Goal: Find specific page/section: Find specific page/section

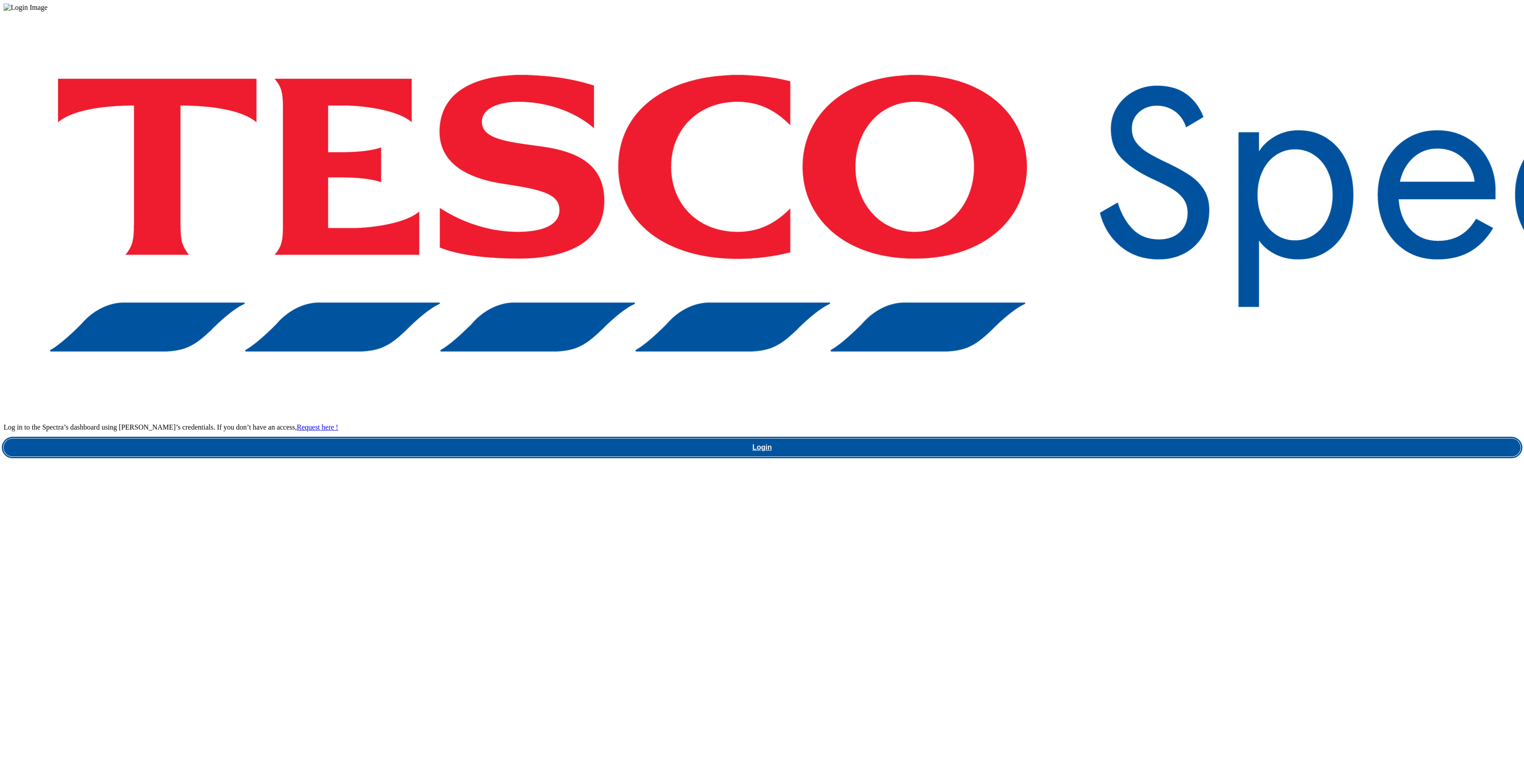
click at [1133, 438] on link "Login" at bounding box center [761, 447] width 1516 height 18
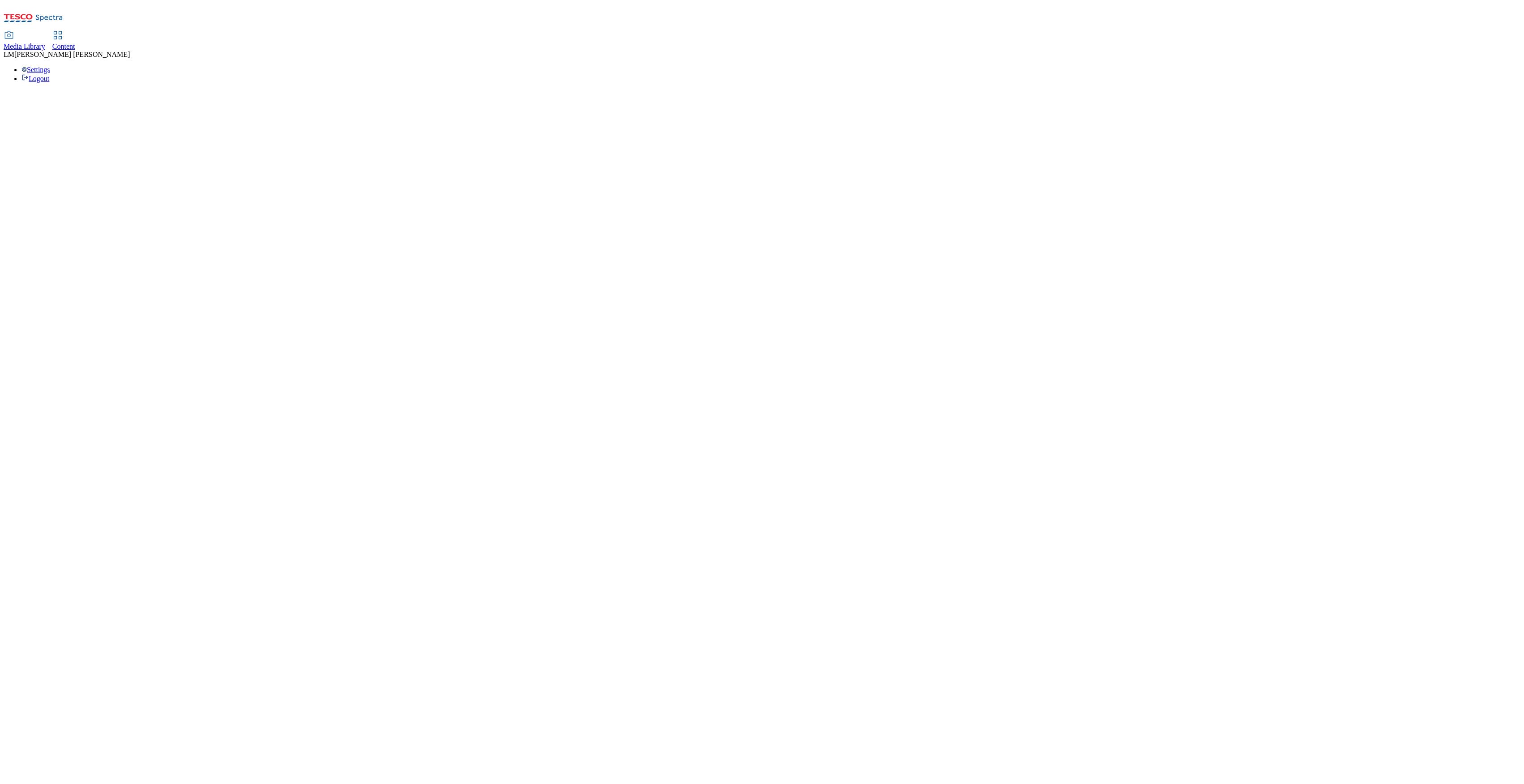
select select "ghs-[GEOGRAPHIC_DATA]"
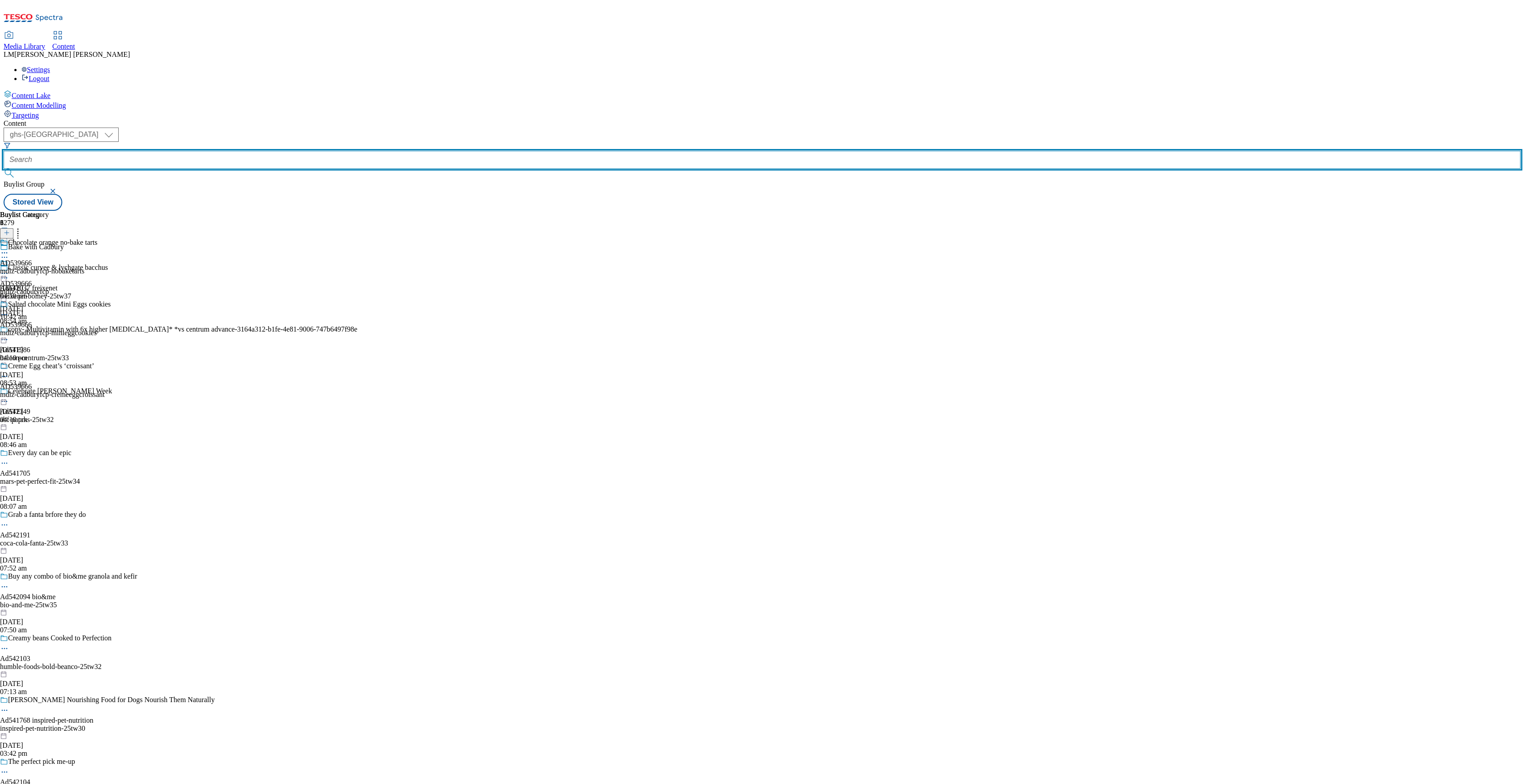
click at [199, 151] on input "text" at bounding box center [761, 160] width 1516 height 18
paste input "541494-"
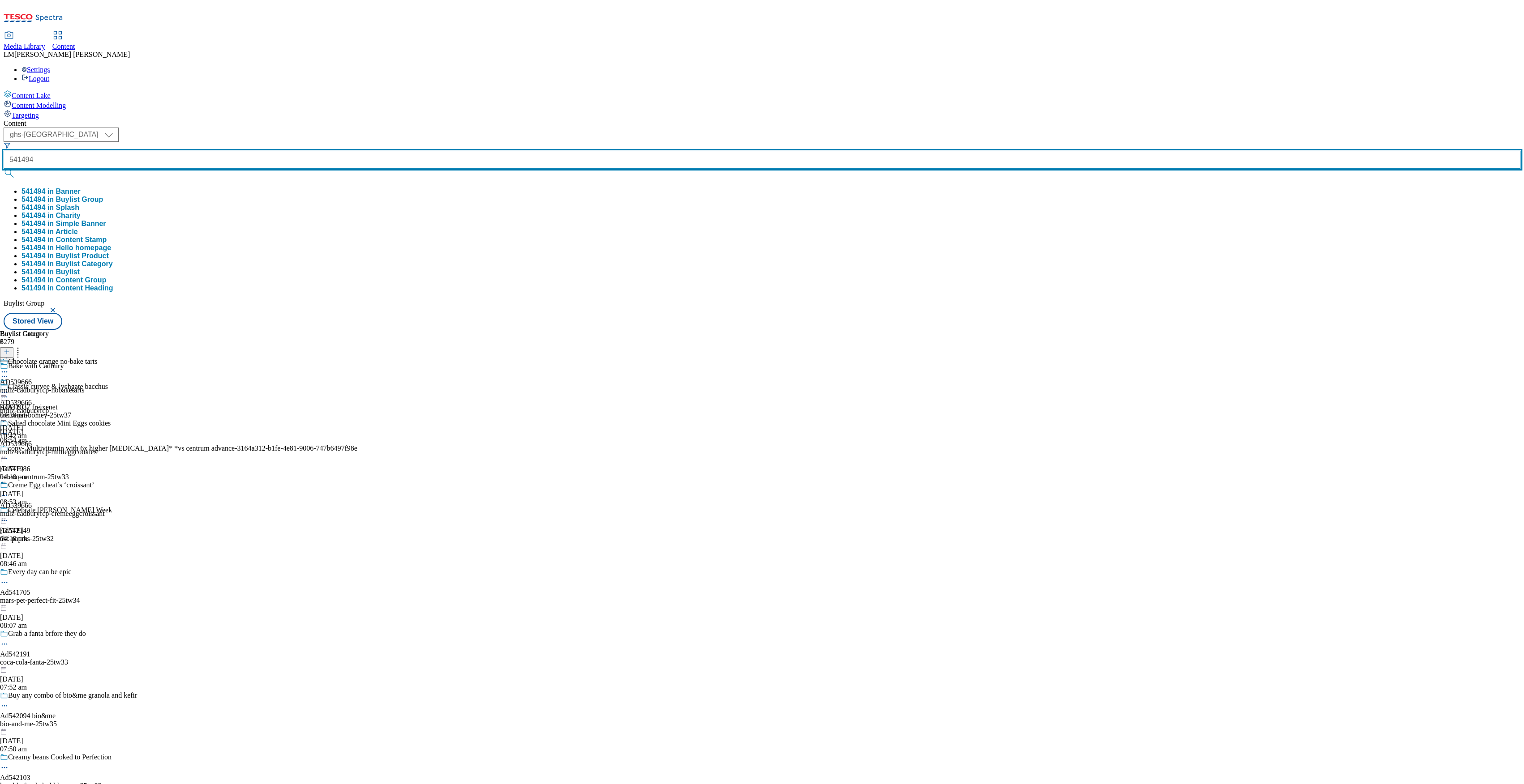
type input "541494"
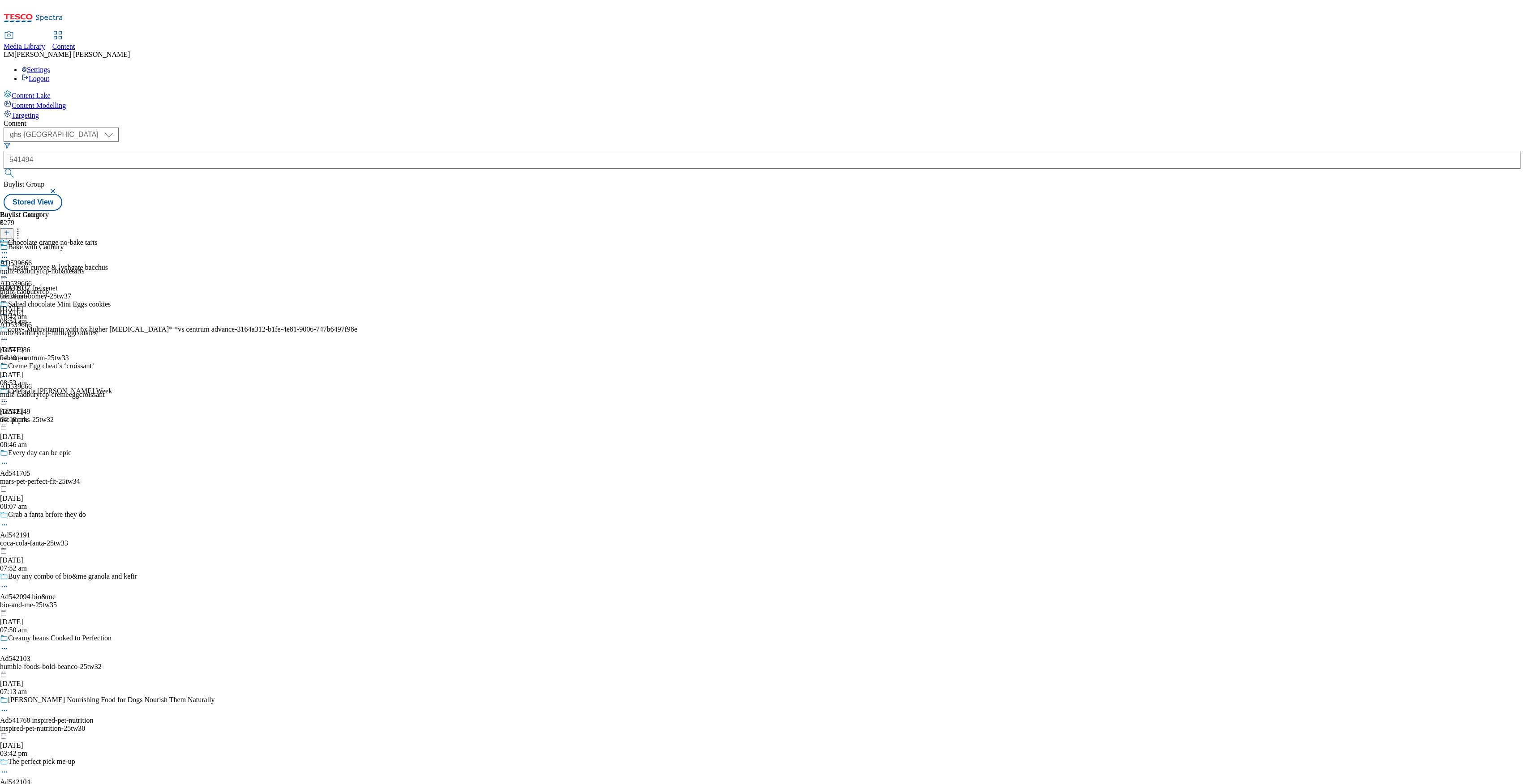
click at [16, 169] on button "submit" at bounding box center [9, 173] width 13 height 9
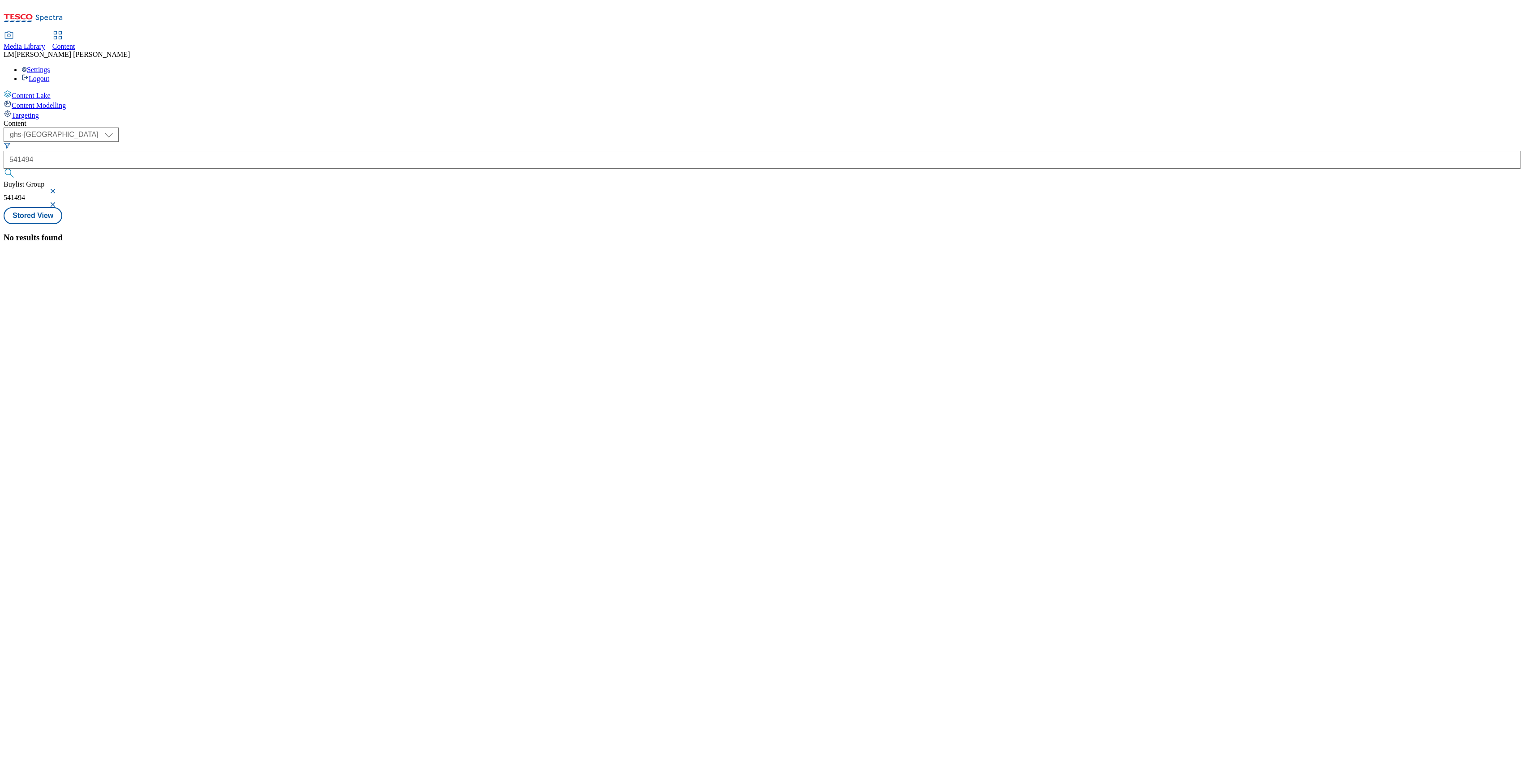
click at [58, 189] on button "button" at bounding box center [54, 191] width 9 height 5
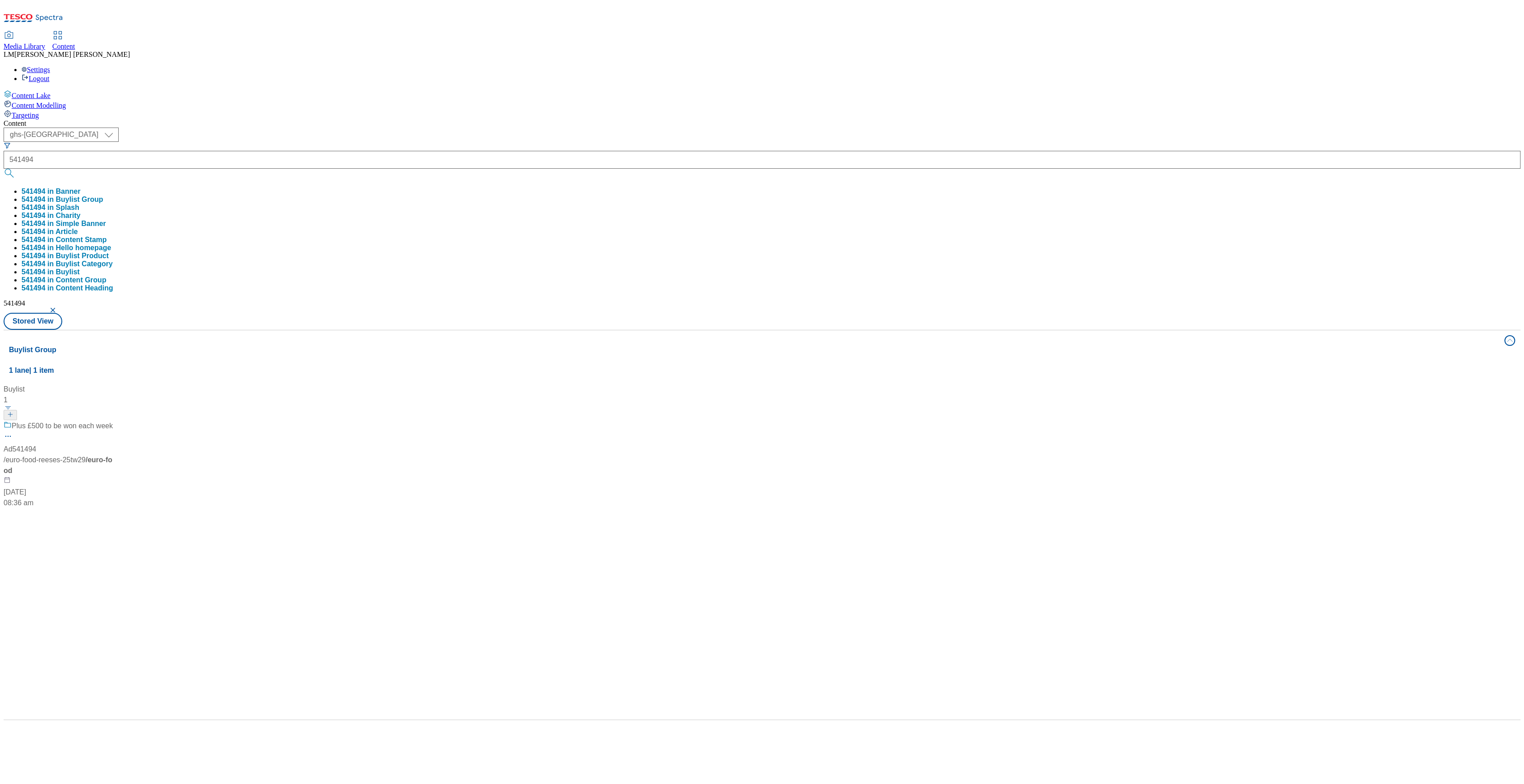
click at [343, 119] on div "Content ( optional ) ghs-roi ghs-[GEOGRAPHIC_DATA] ghs-uk 541494 541494 in Bann…" at bounding box center [761, 420] width 1516 height 601
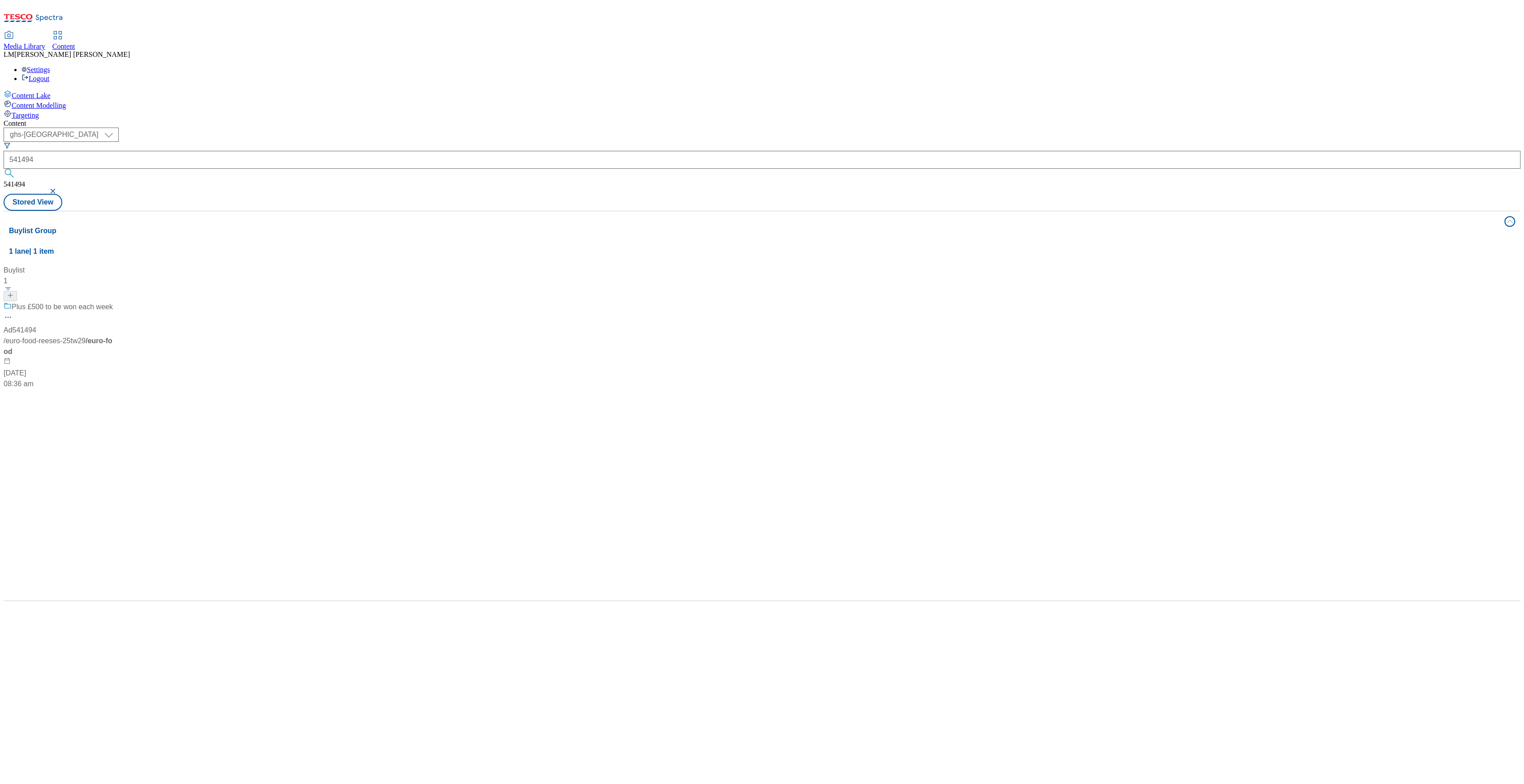
click at [115, 302] on div "Plus £500 to be won each week Ad541494 / euro-food-reeses-25tw29 / euro-food [D…" at bounding box center [59, 346] width 112 height 88
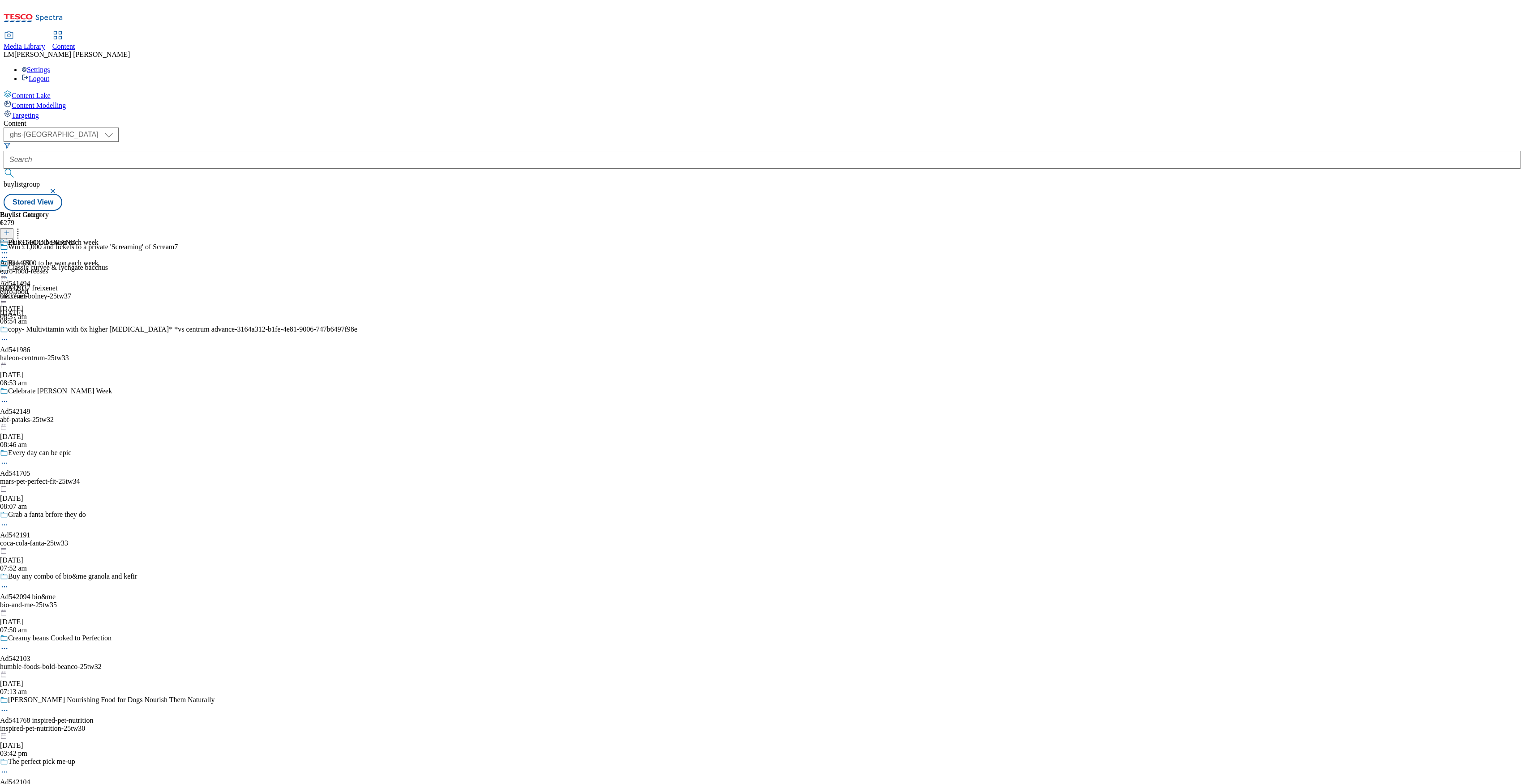
click at [76, 267] on div "euro-food-reeses" at bounding box center [38, 270] width 76 height 8
